Goal: Task Accomplishment & Management: Use online tool/utility

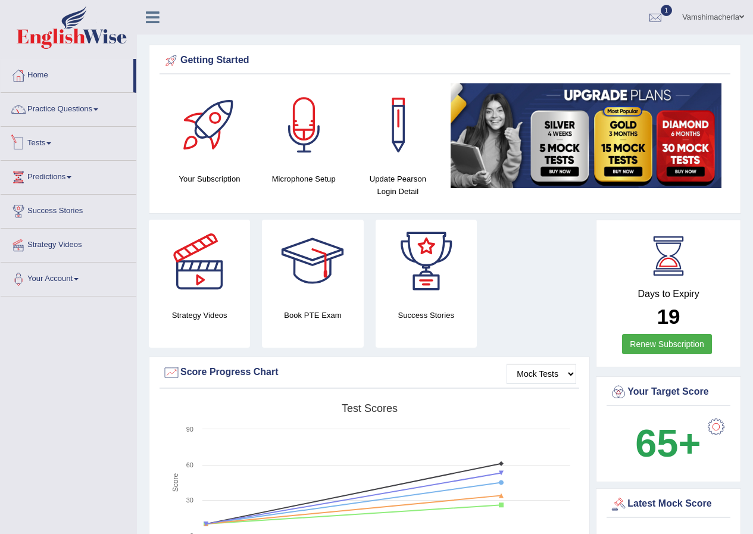
click at [55, 134] on link "Tests" at bounding box center [69, 142] width 136 height 30
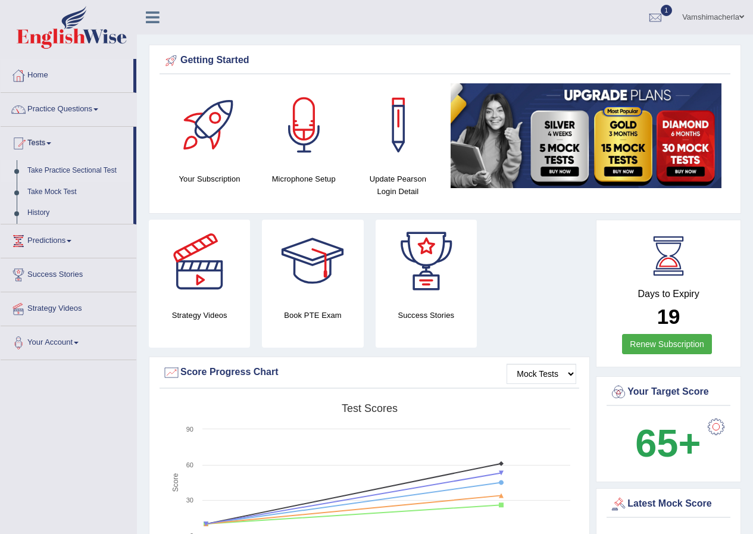
click at [48, 168] on link "Take Practice Sectional Test" at bounding box center [77, 170] width 111 height 21
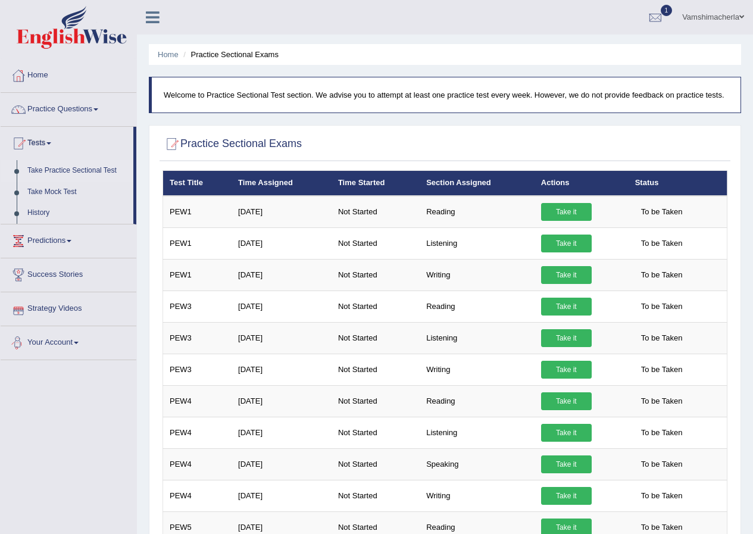
click at [71, 338] on link "Your Account" at bounding box center [69, 341] width 136 height 30
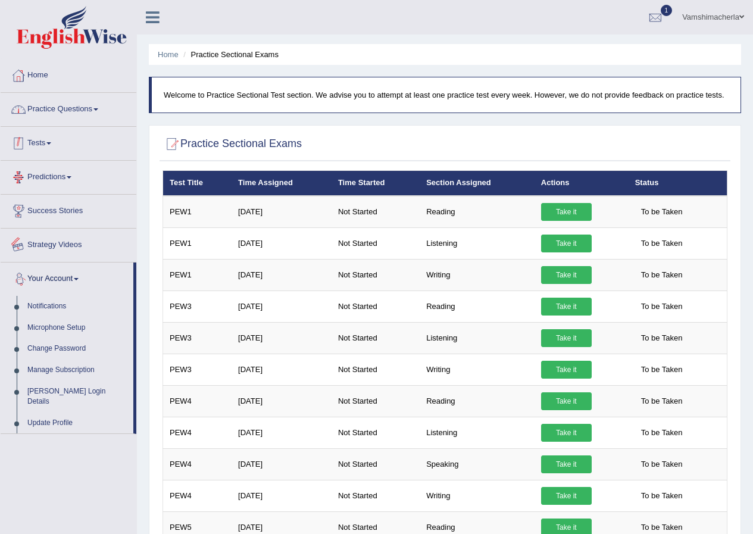
click at [49, 121] on link "Practice Questions" at bounding box center [69, 108] width 136 height 30
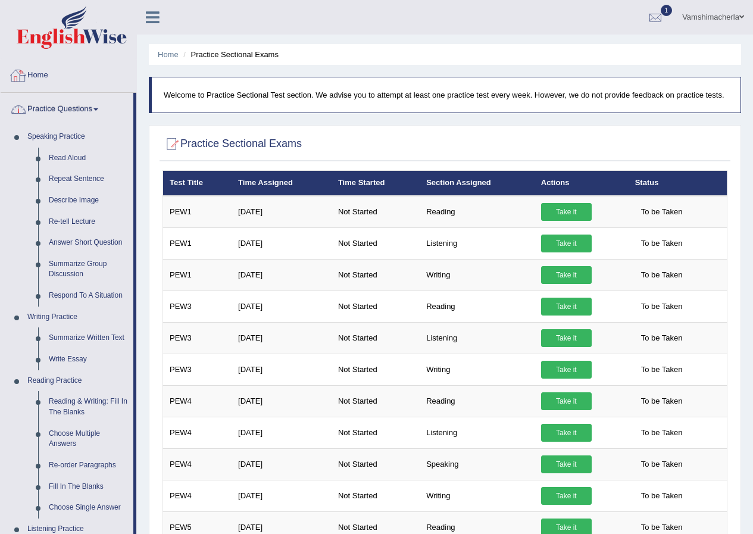
click at [34, 76] on link "Home" at bounding box center [69, 74] width 136 height 30
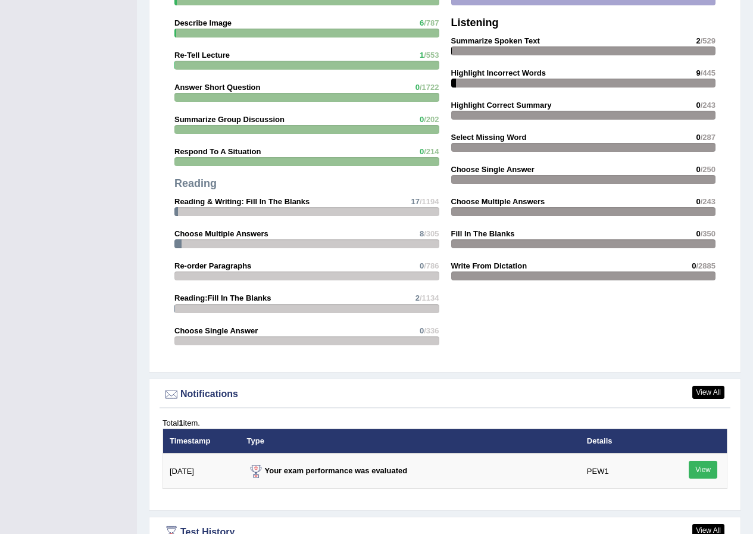
scroll to position [1250, 0]
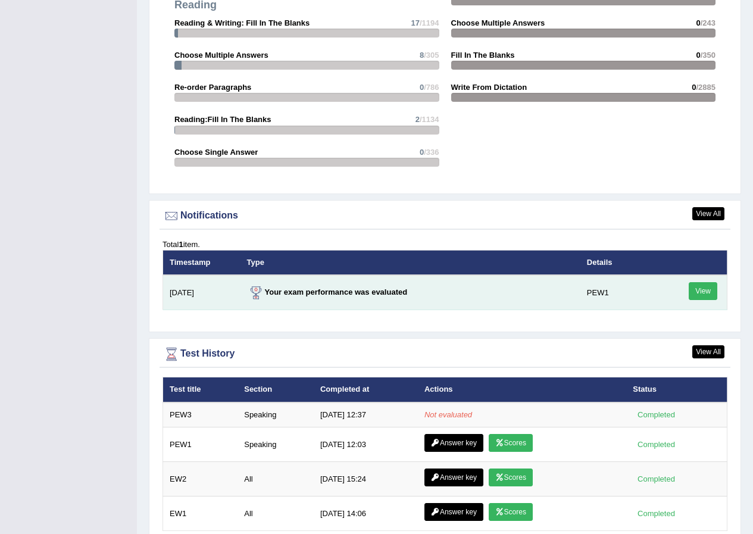
click at [697, 293] on link "View" at bounding box center [703, 291] width 29 height 18
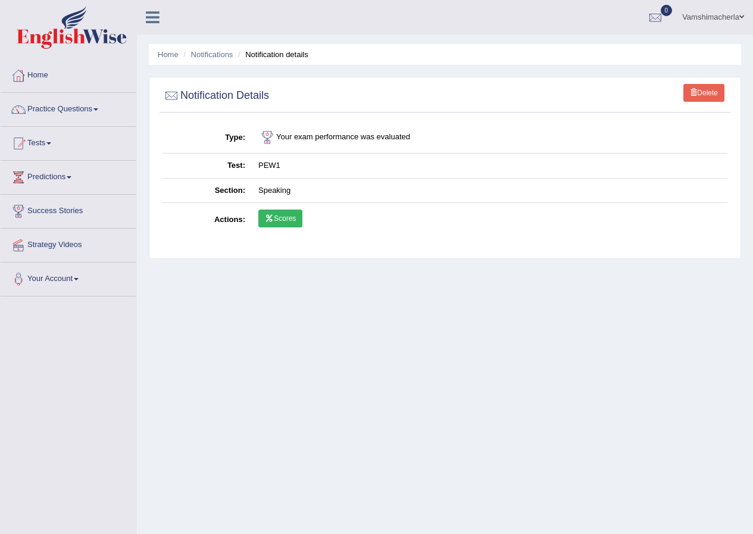
click at [290, 223] on link "Scores" at bounding box center [280, 218] width 44 height 18
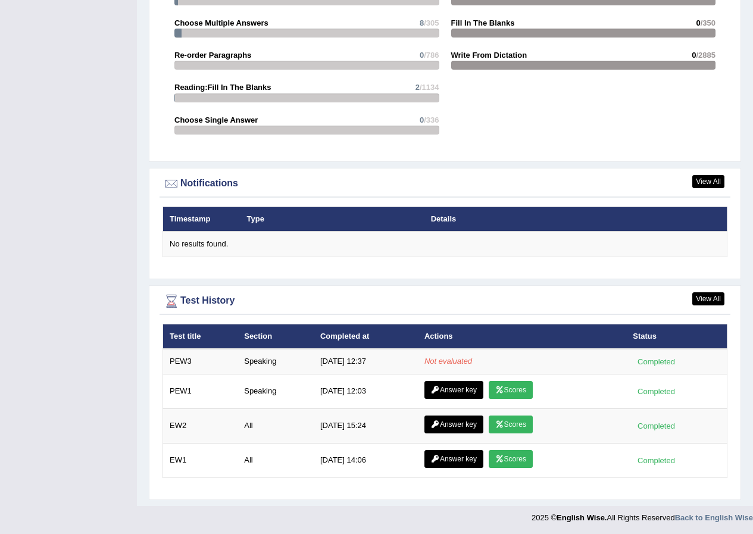
scroll to position [1284, 0]
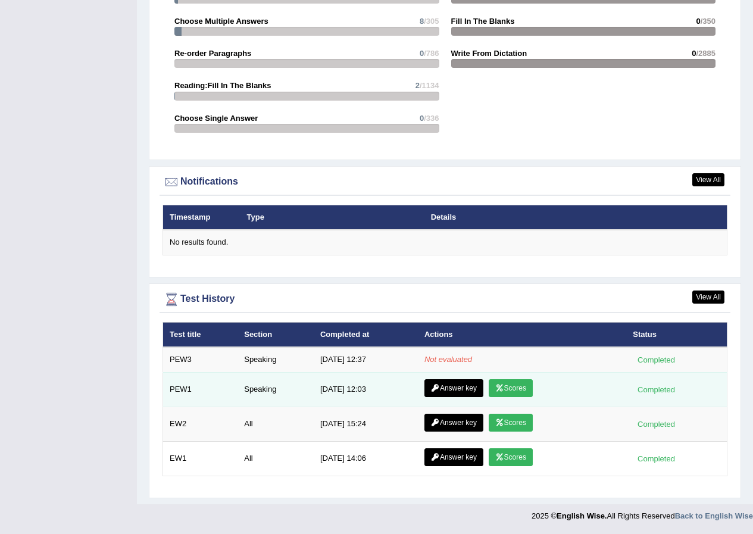
click at [513, 390] on link "Scores" at bounding box center [511, 388] width 44 height 18
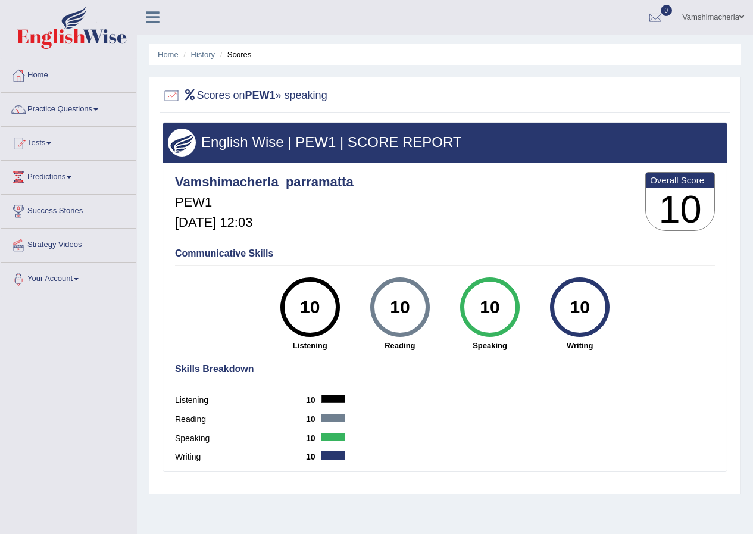
scroll to position [91, 0]
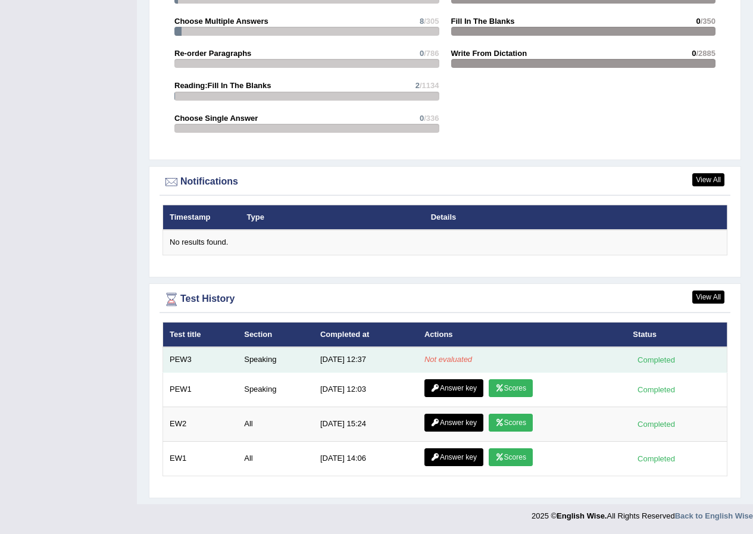
click at [661, 361] on div "Completed" at bounding box center [656, 360] width 46 height 12
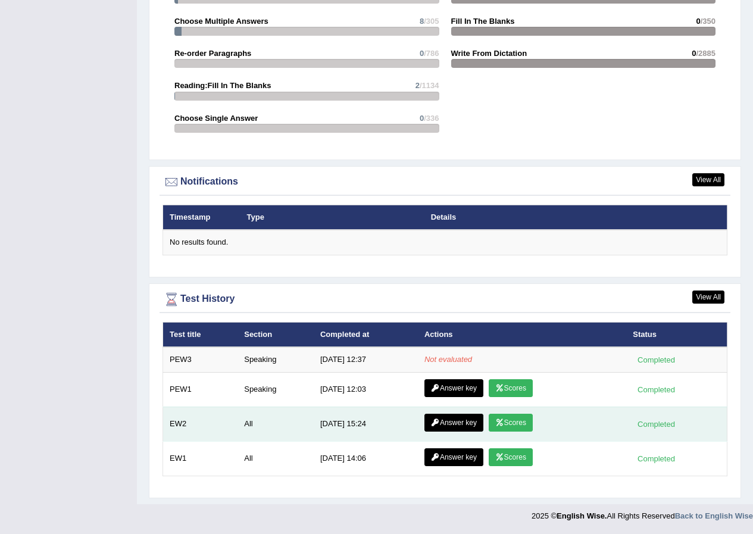
click at [507, 420] on link "Scores" at bounding box center [511, 423] width 44 height 18
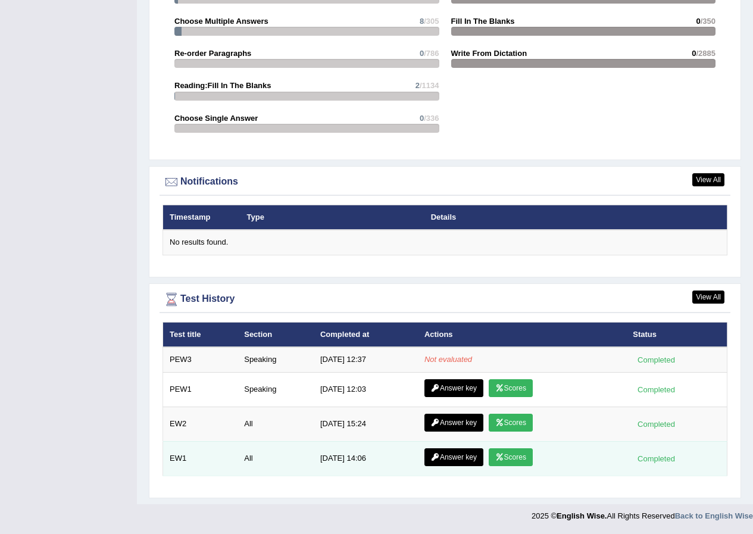
click at [526, 454] on link "Scores" at bounding box center [511, 457] width 44 height 18
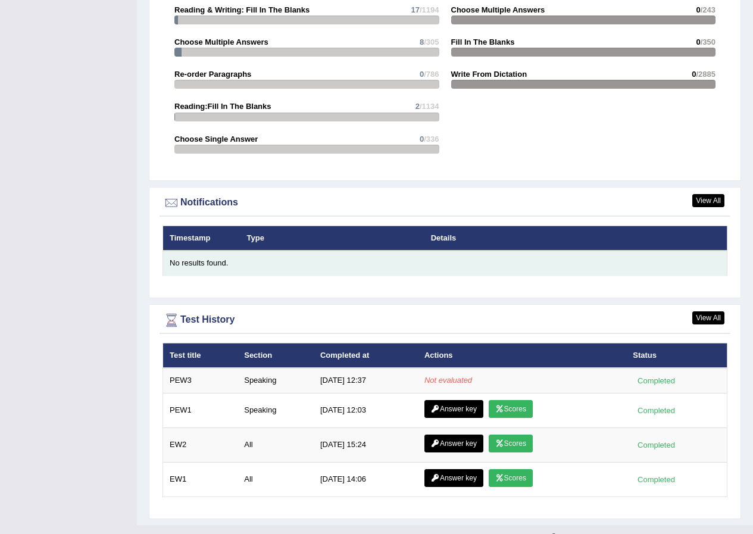
scroll to position [1284, 0]
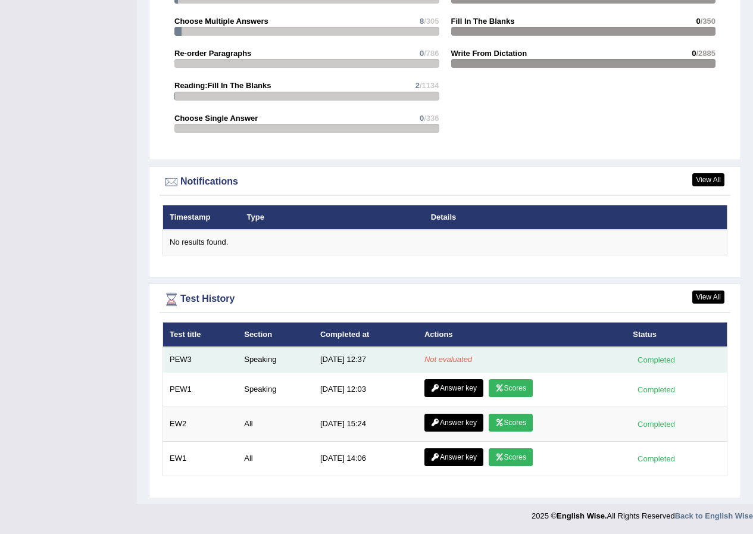
click at [244, 359] on td "Speaking" at bounding box center [275, 359] width 76 height 25
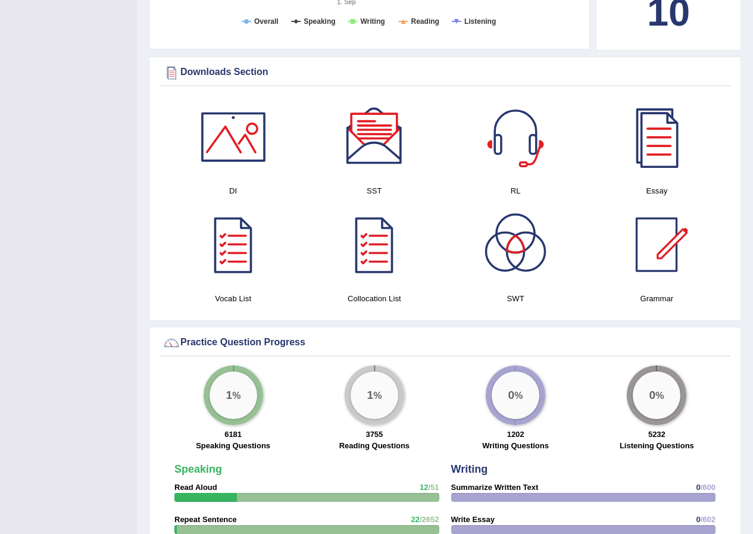
scroll to position [748, 0]
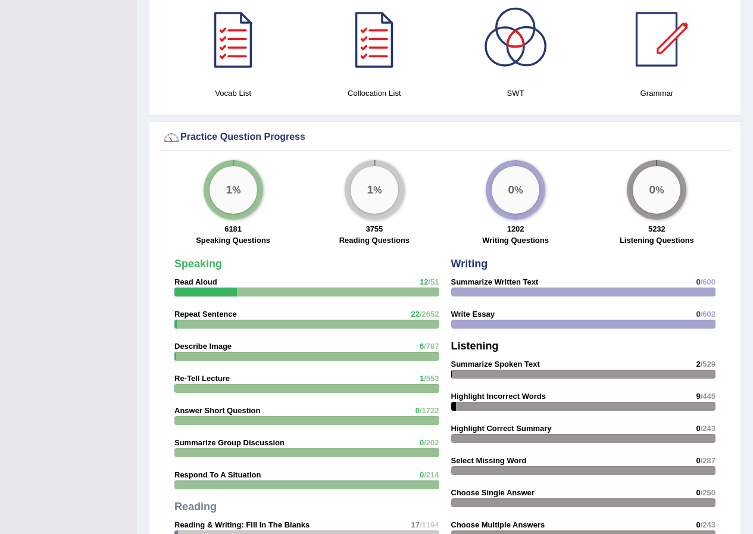
click at [514, 42] on div at bounding box center [515, 39] width 83 height 83
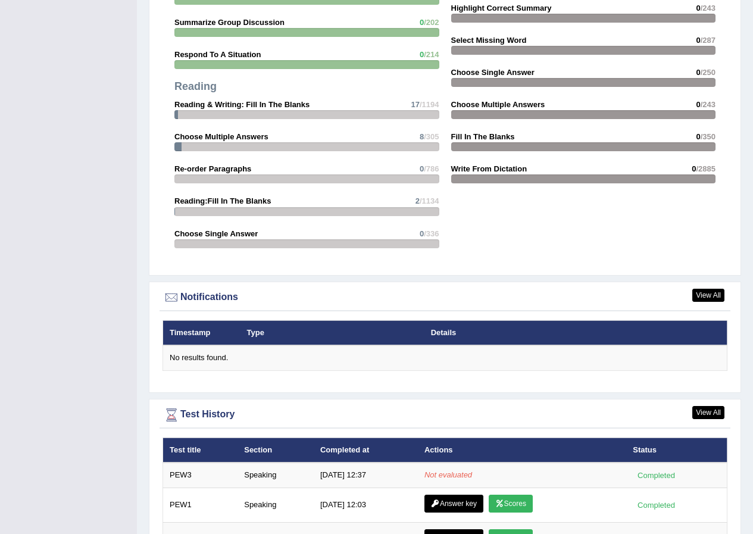
scroll to position [1284, 0]
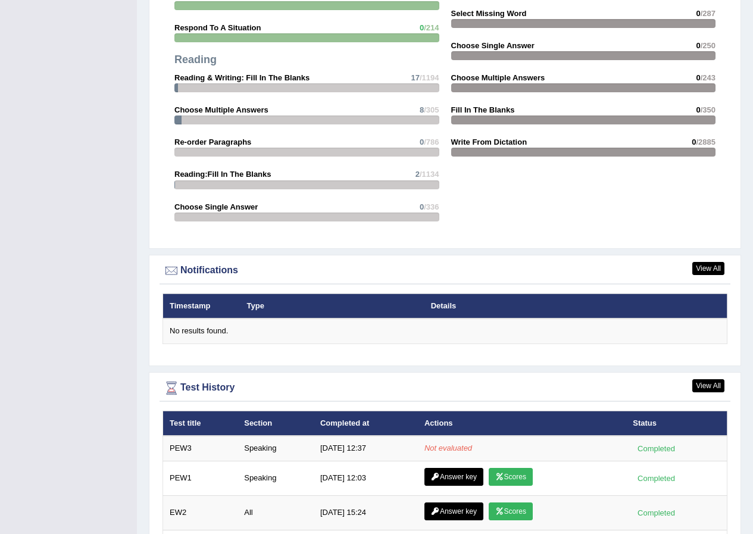
scroll to position [1284, 0]
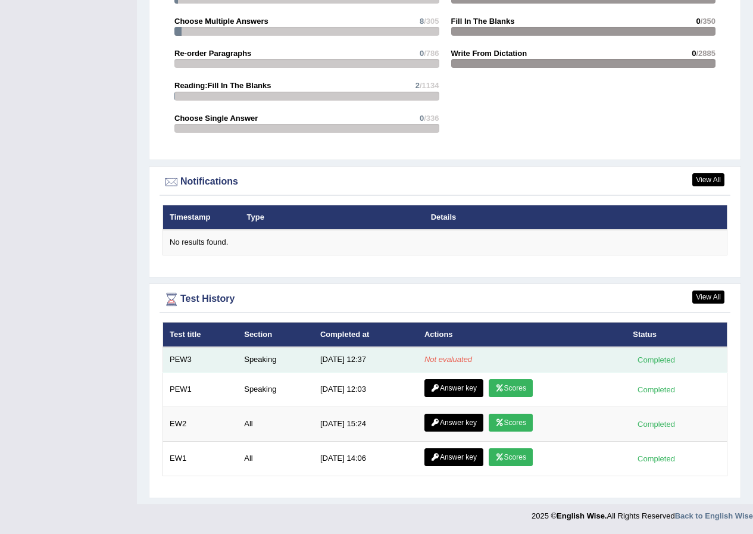
click at [406, 363] on td "[DATE] 12:37" at bounding box center [366, 359] width 104 height 25
click at [449, 358] on em "Not evaluated" at bounding box center [448, 359] width 48 height 9
click at [449, 359] on em "Not evaluated" at bounding box center [448, 359] width 48 height 9
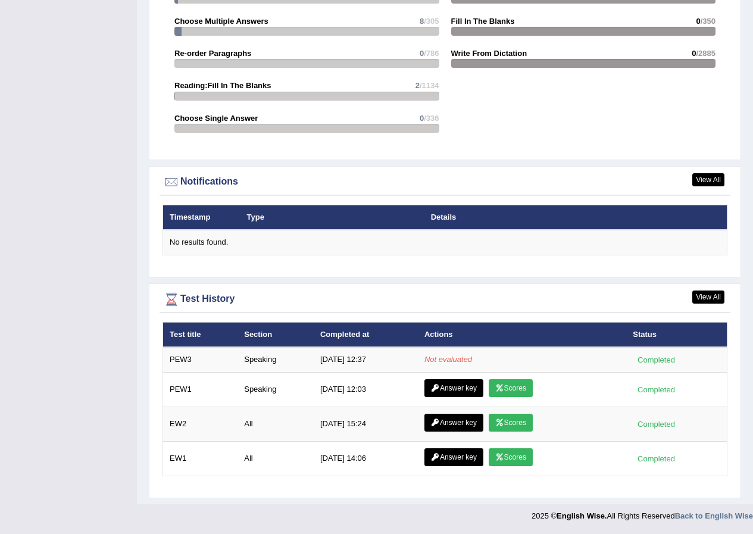
drag, startPoint x: 652, startPoint y: 355, endPoint x: 649, endPoint y: 340, distance: 15.7
click at [652, 355] on div "Completed" at bounding box center [656, 360] width 46 height 12
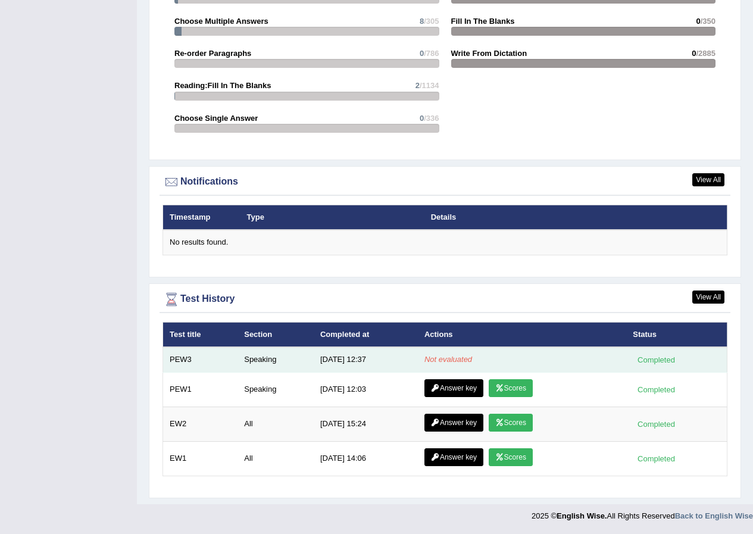
drag, startPoint x: 323, startPoint y: 358, endPoint x: 287, endPoint y: 349, distance: 36.8
click at [323, 358] on td "9/7/25 12:37" at bounding box center [366, 359] width 104 height 25
click at [182, 362] on td "PEW3" at bounding box center [200, 359] width 75 height 25
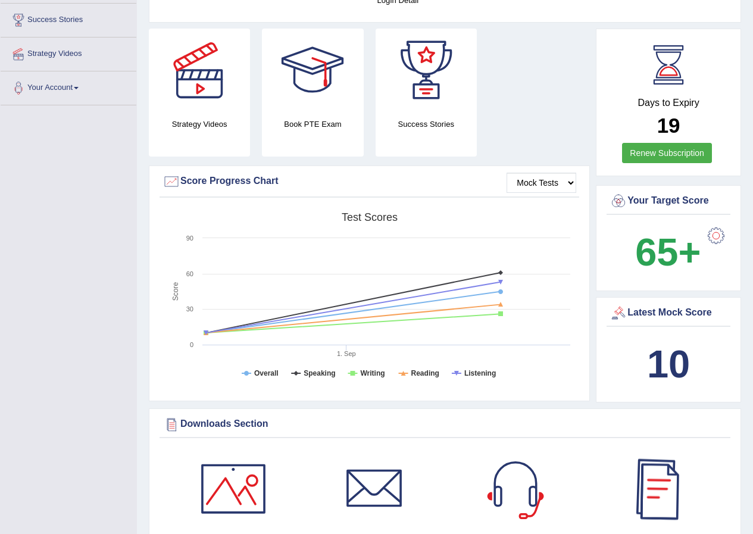
scroll to position [0, 0]
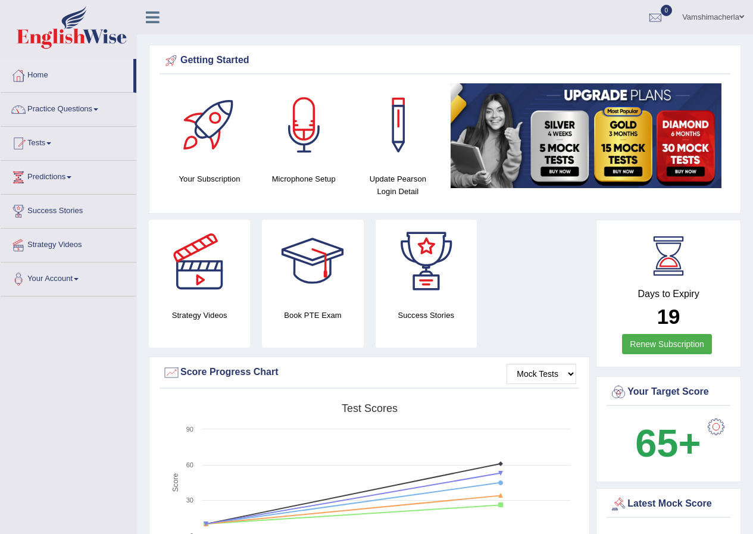
click at [717, 8] on link "Vamshimacherla" at bounding box center [713, 15] width 80 height 31
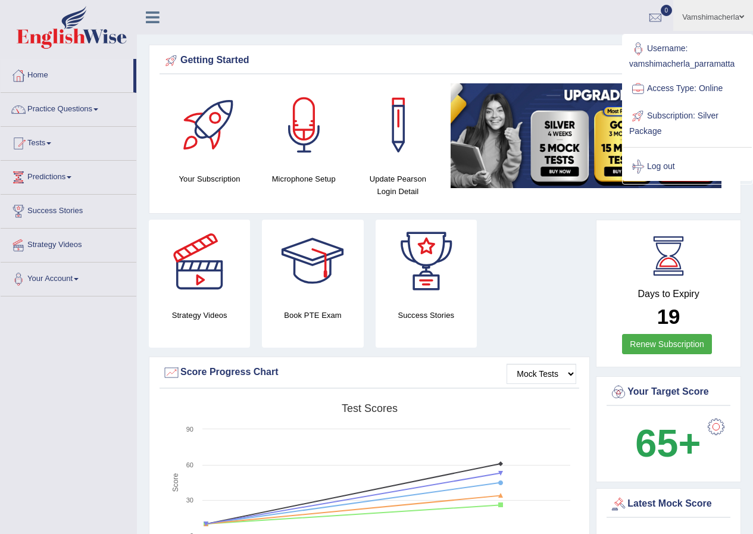
click at [718, 35] on link "Username: vamshimacherla_parramatta" at bounding box center [687, 55] width 129 height 40
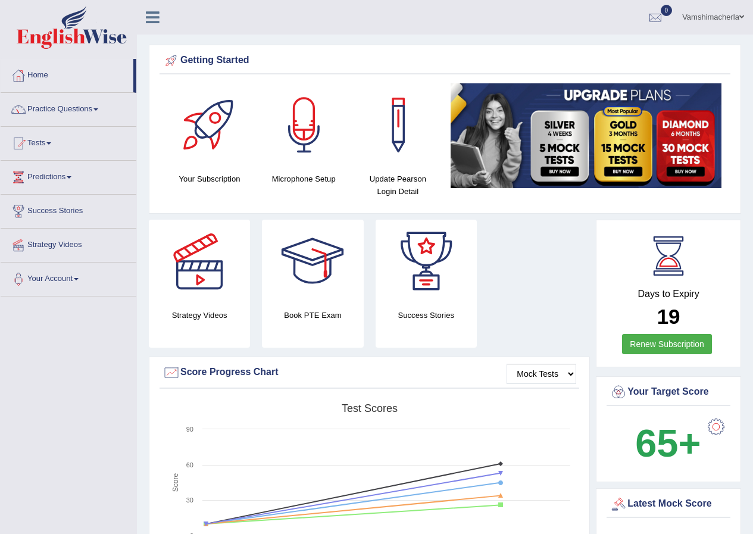
click at [718, 15] on link "Vamshimacherla" at bounding box center [713, 15] width 80 height 31
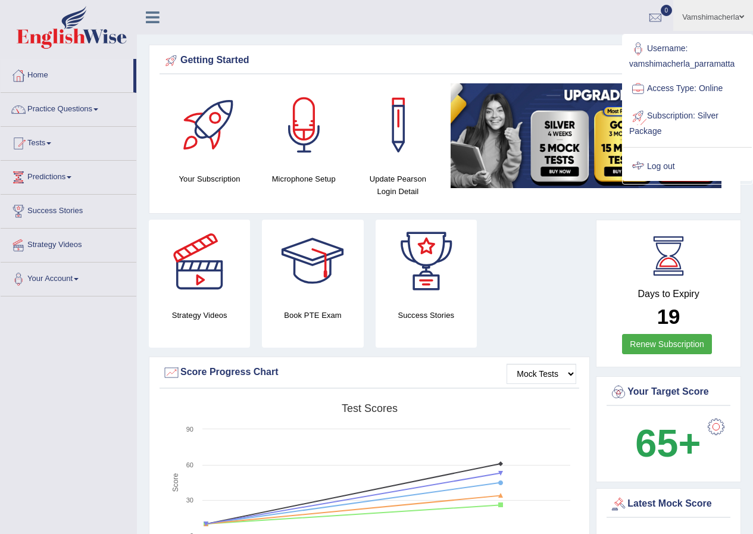
click at [668, 161] on link "Log out" at bounding box center [687, 166] width 129 height 27
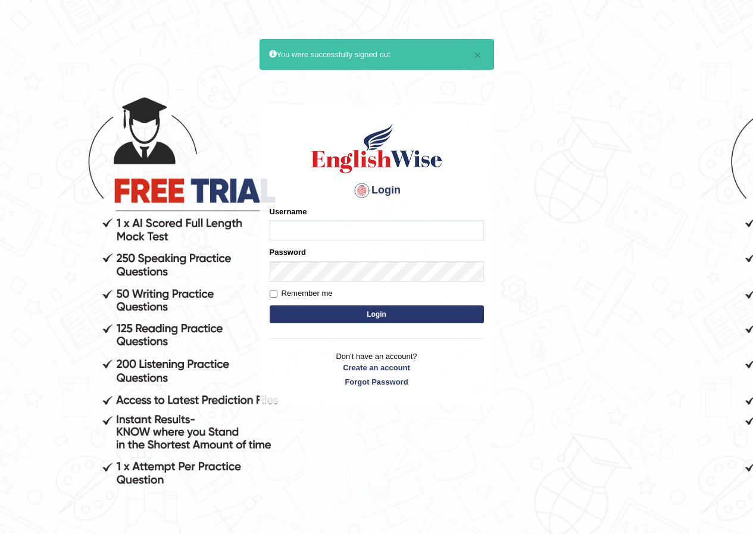
click at [339, 233] on input "Username" at bounding box center [377, 230] width 214 height 20
type input "vamshimacherla_parramatta"
click at [390, 282] on form "Please fix the following errors: Username vamshimacherla_parramatta Password Re…" at bounding box center [377, 266] width 214 height 120
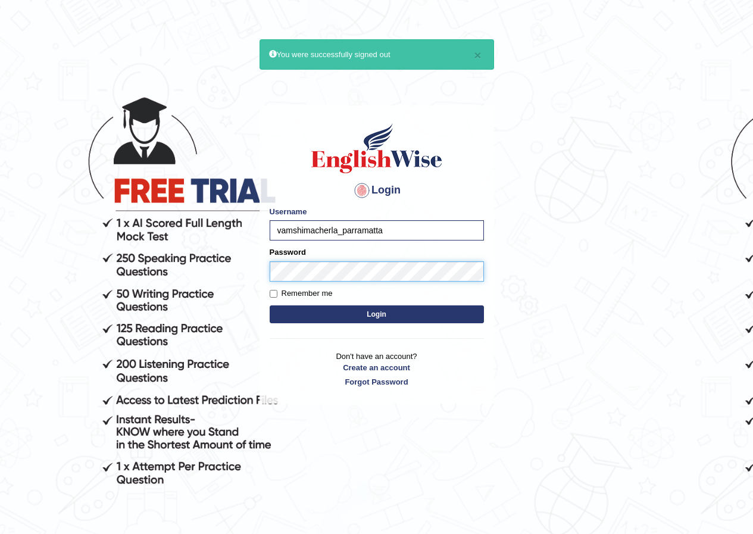
click at [270, 305] on button "Login" at bounding box center [377, 314] width 214 height 18
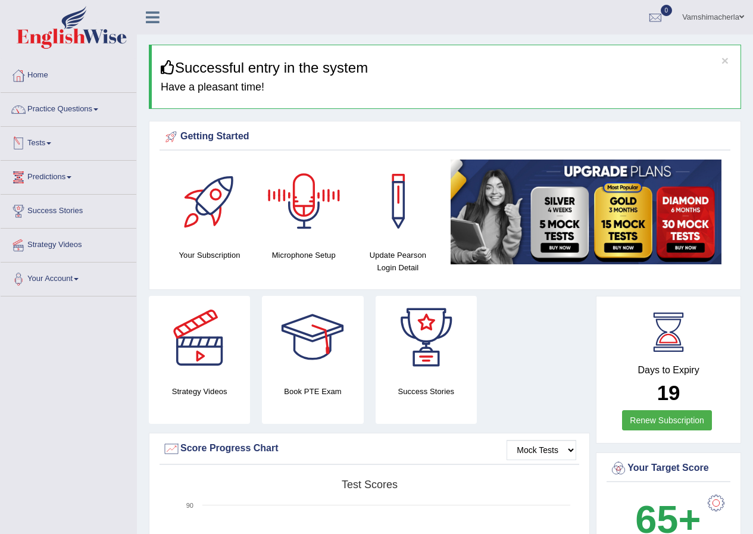
click at [43, 145] on link "Tests" at bounding box center [69, 142] width 136 height 30
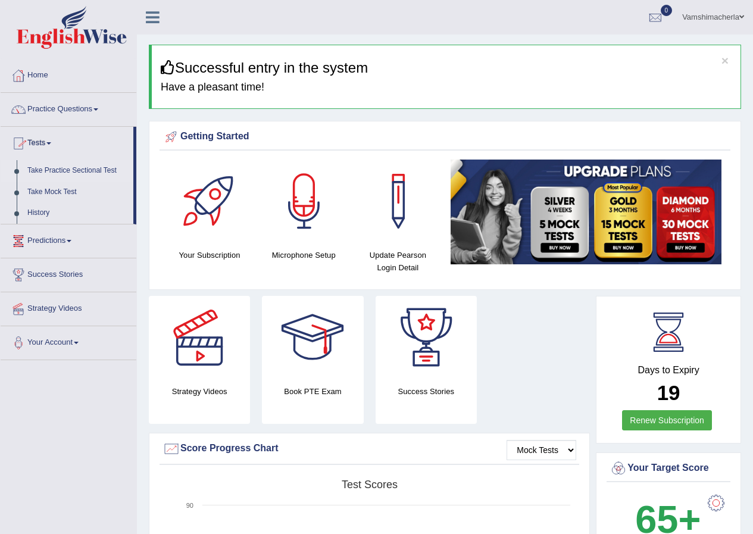
click at [63, 168] on link "Take Practice Sectional Test" at bounding box center [77, 170] width 111 height 21
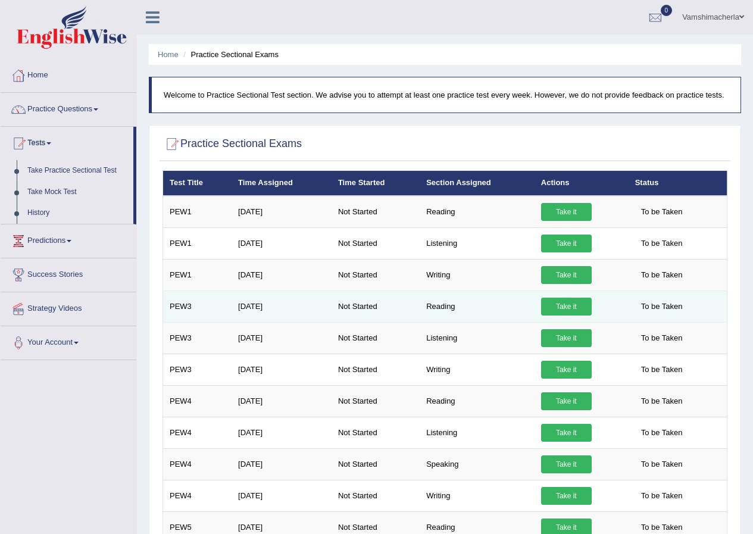
click at [565, 301] on link "Take it" at bounding box center [566, 307] width 51 height 18
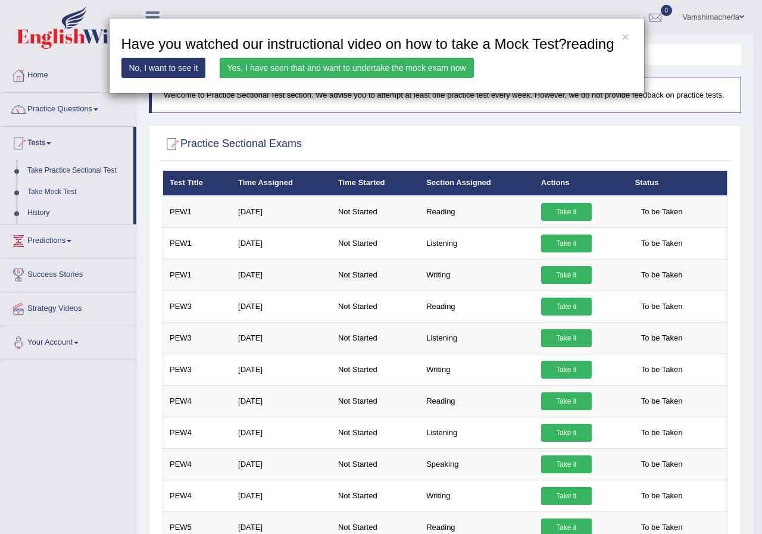
click at [346, 75] on link "Yes, I have seen that and want to undertake the mock exam now" at bounding box center [347, 68] width 254 height 20
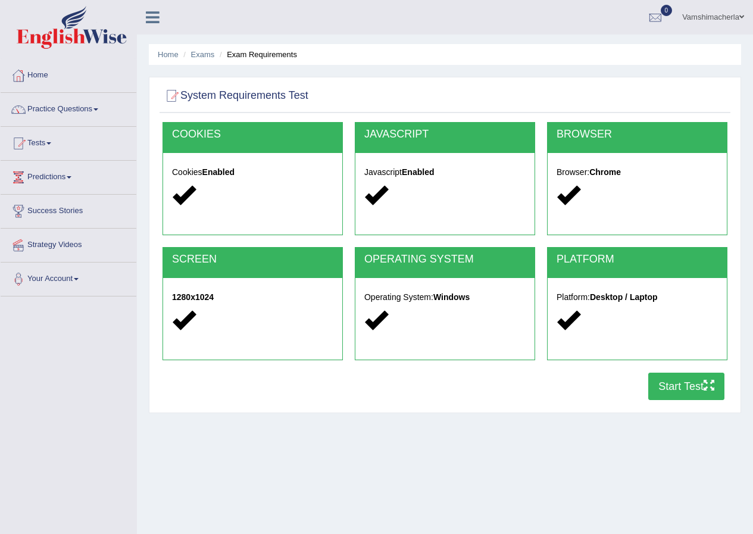
click at [672, 389] on button "Start Test" at bounding box center [686, 386] width 76 height 27
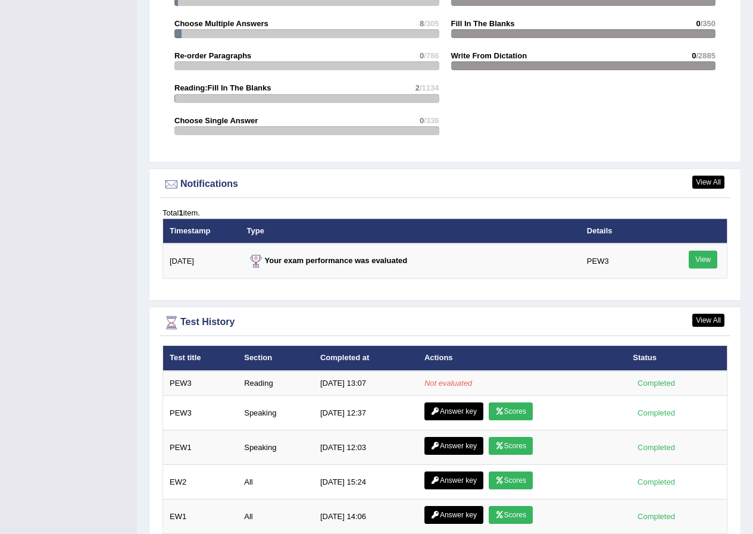
scroll to position [1339, 0]
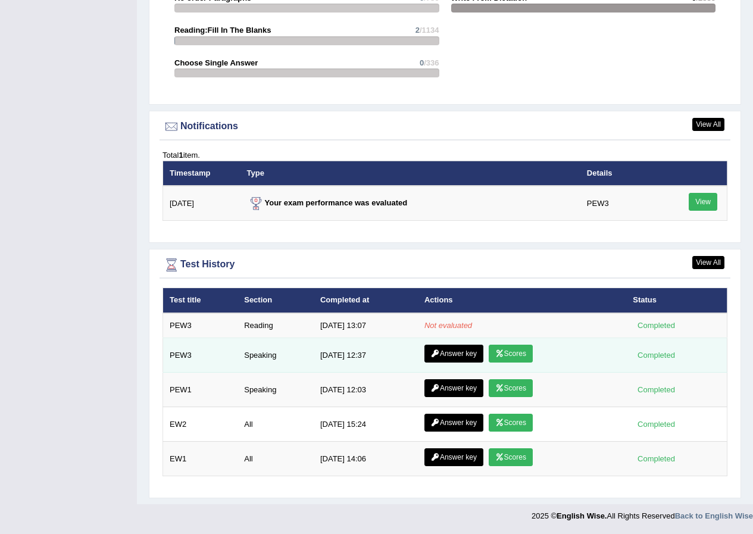
click at [518, 349] on link "Scores" at bounding box center [511, 354] width 44 height 18
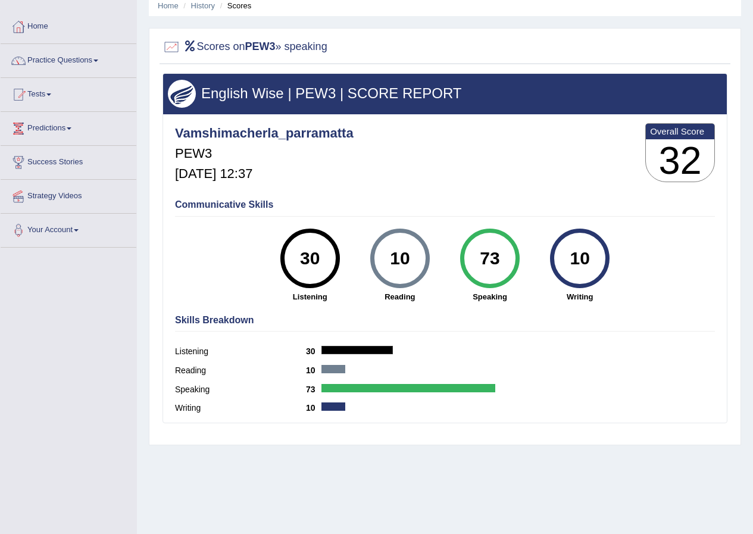
scroll to position [91, 0]
